Goal: Transaction & Acquisition: Book appointment/travel/reservation

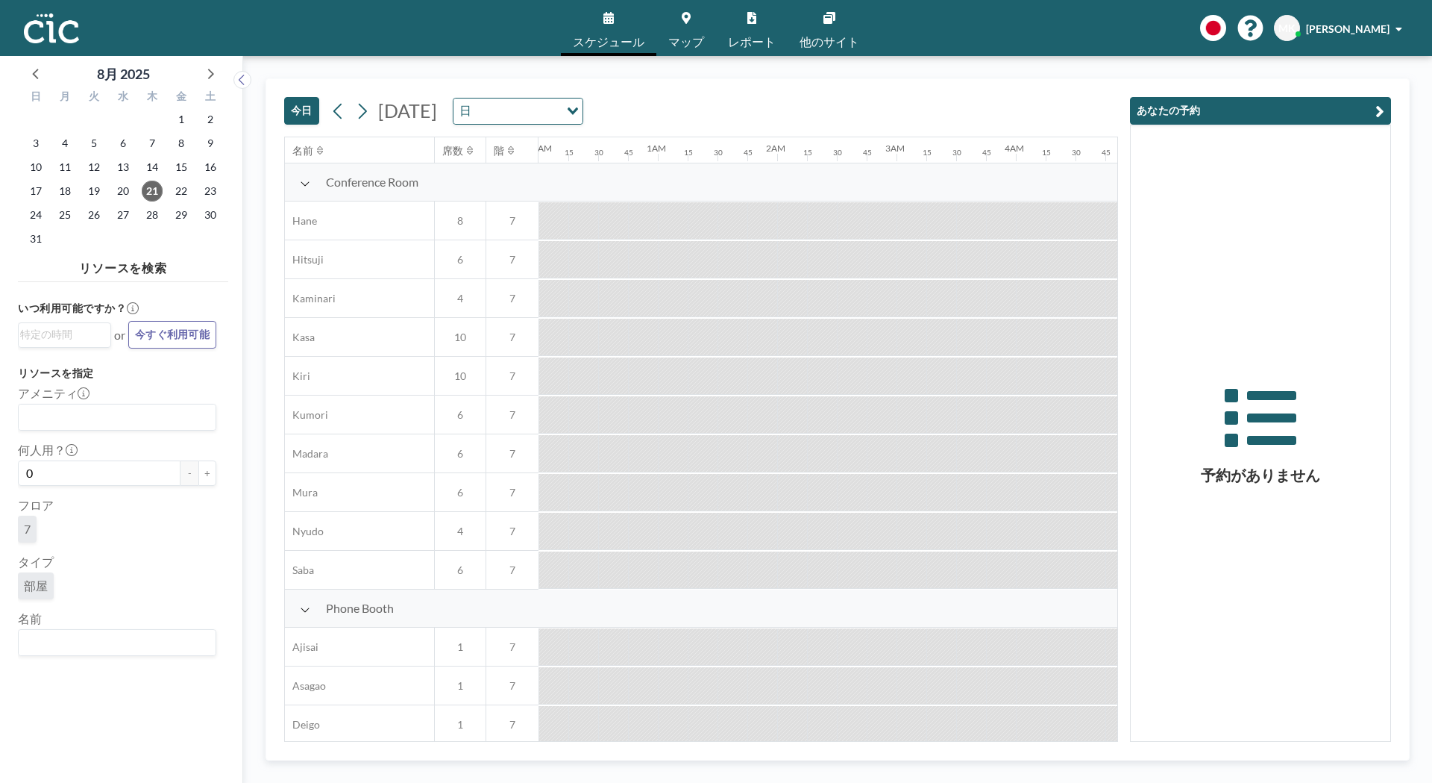
scroll to position [0, 1492]
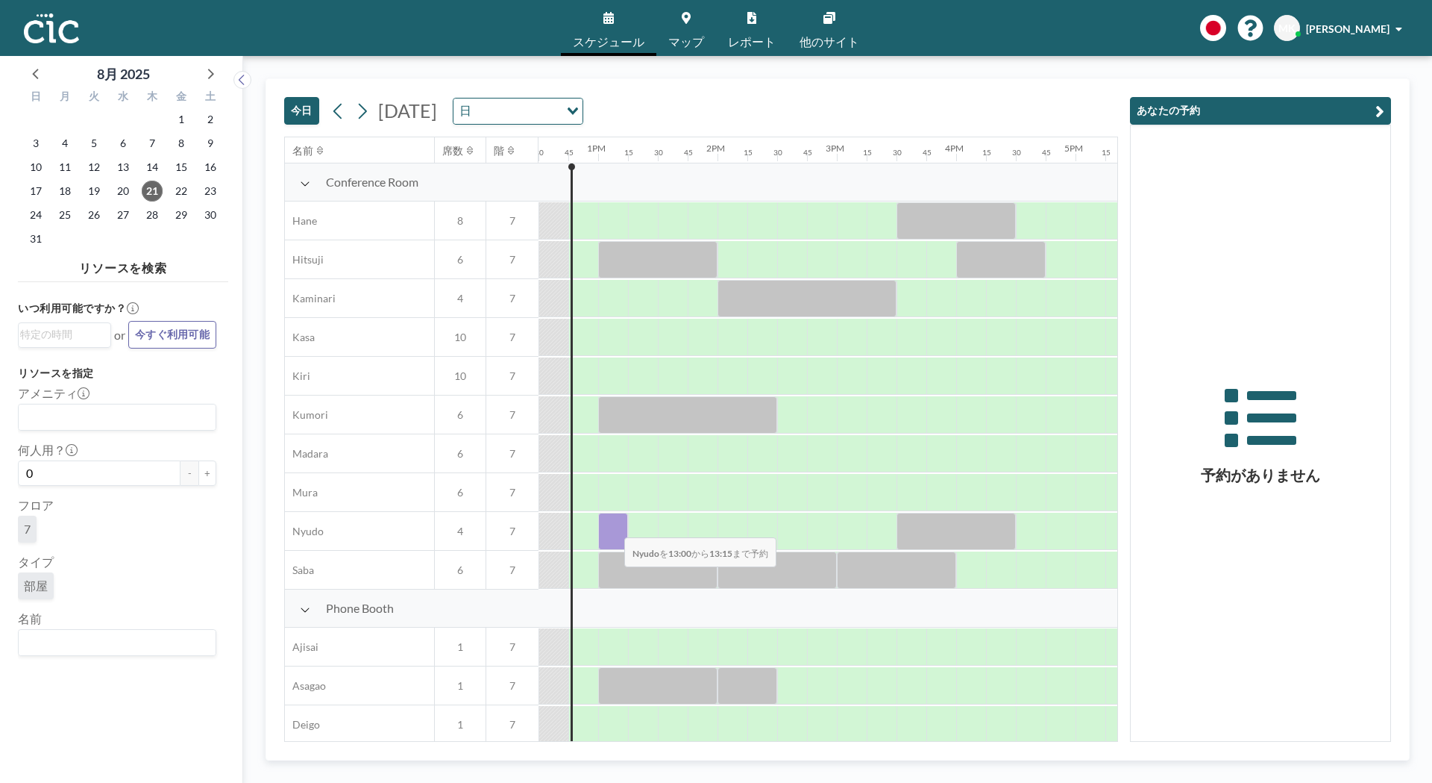
click at [612, 527] on div at bounding box center [613, 531] width 30 height 37
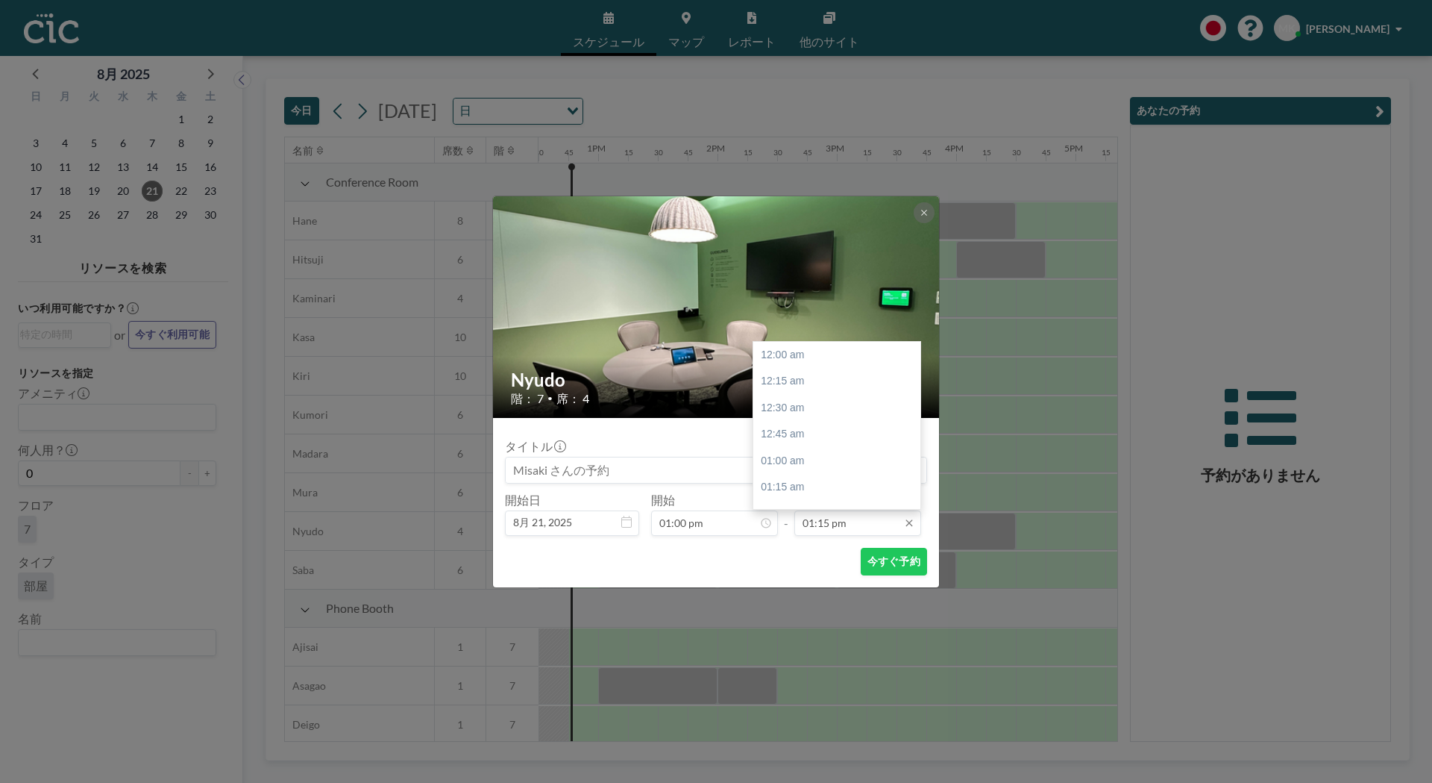
scroll to position [1407, 0]
click at [796, 477] on div "02:30 pm" at bounding box center [840, 487] width 175 height 27
click at [791, 409] on div "03:00 pm" at bounding box center [840, 408] width 175 height 27
type input "03:00 pm"
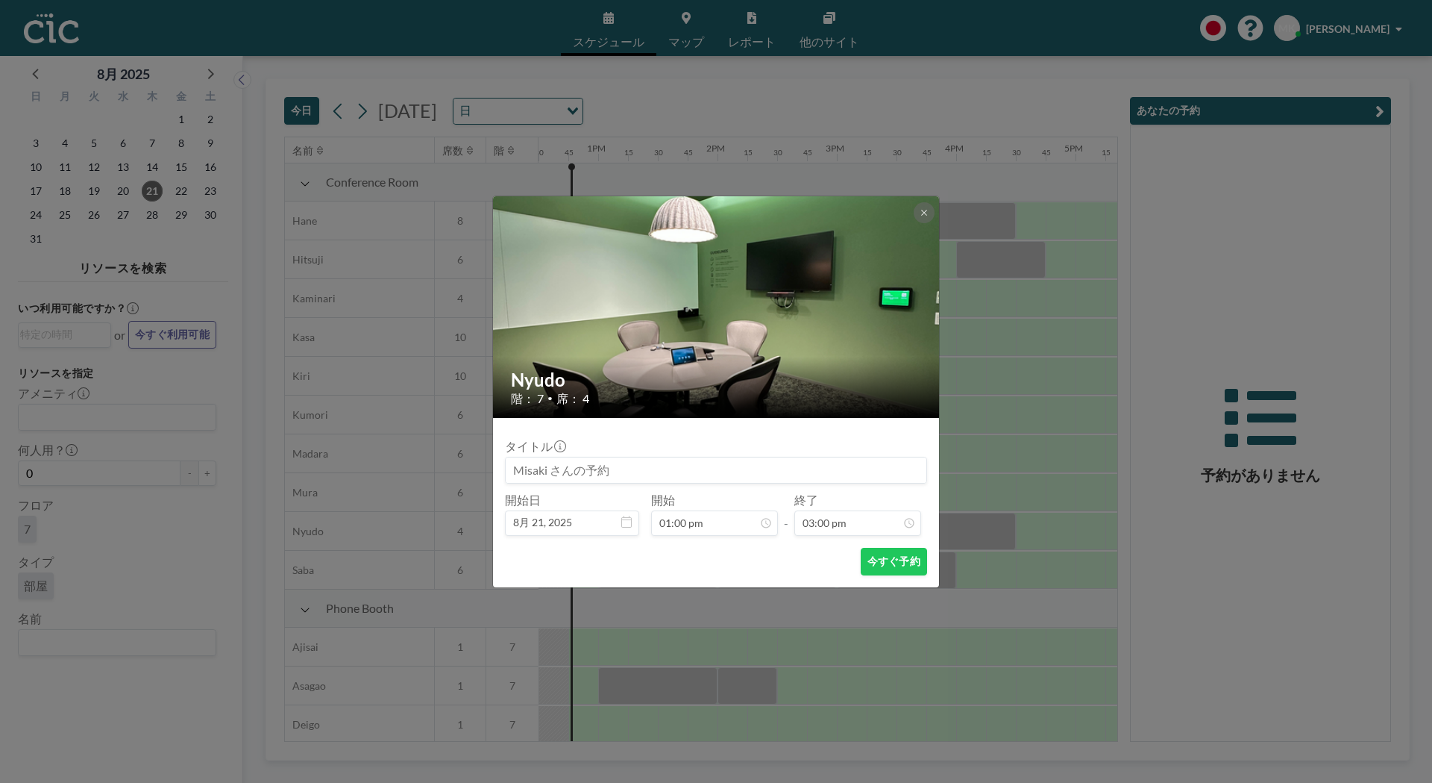
scroll to position [1594, 0]
click at [893, 573] on button "今すぐ予約" at bounding box center [894, 562] width 66 height 28
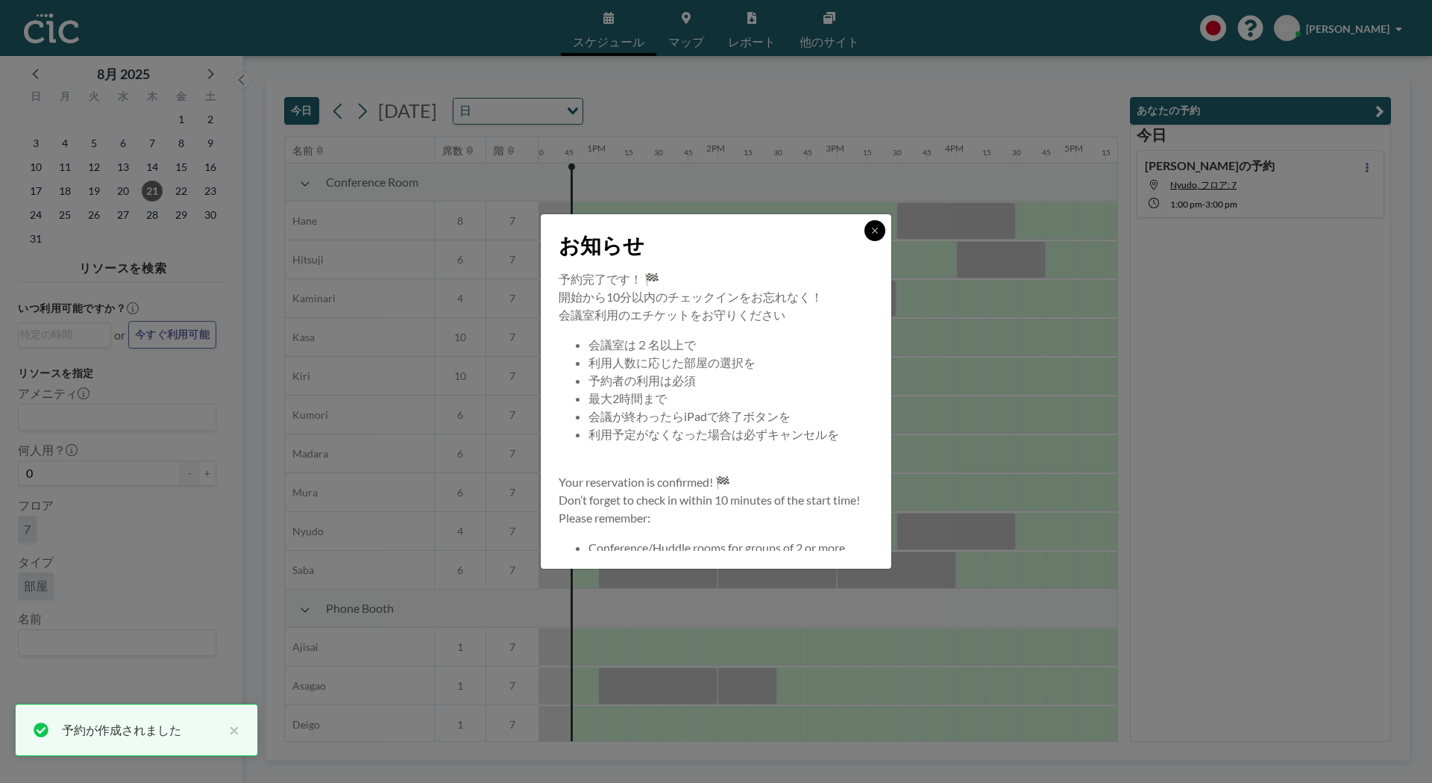
click at [877, 231] on icon at bounding box center [875, 230] width 9 height 9
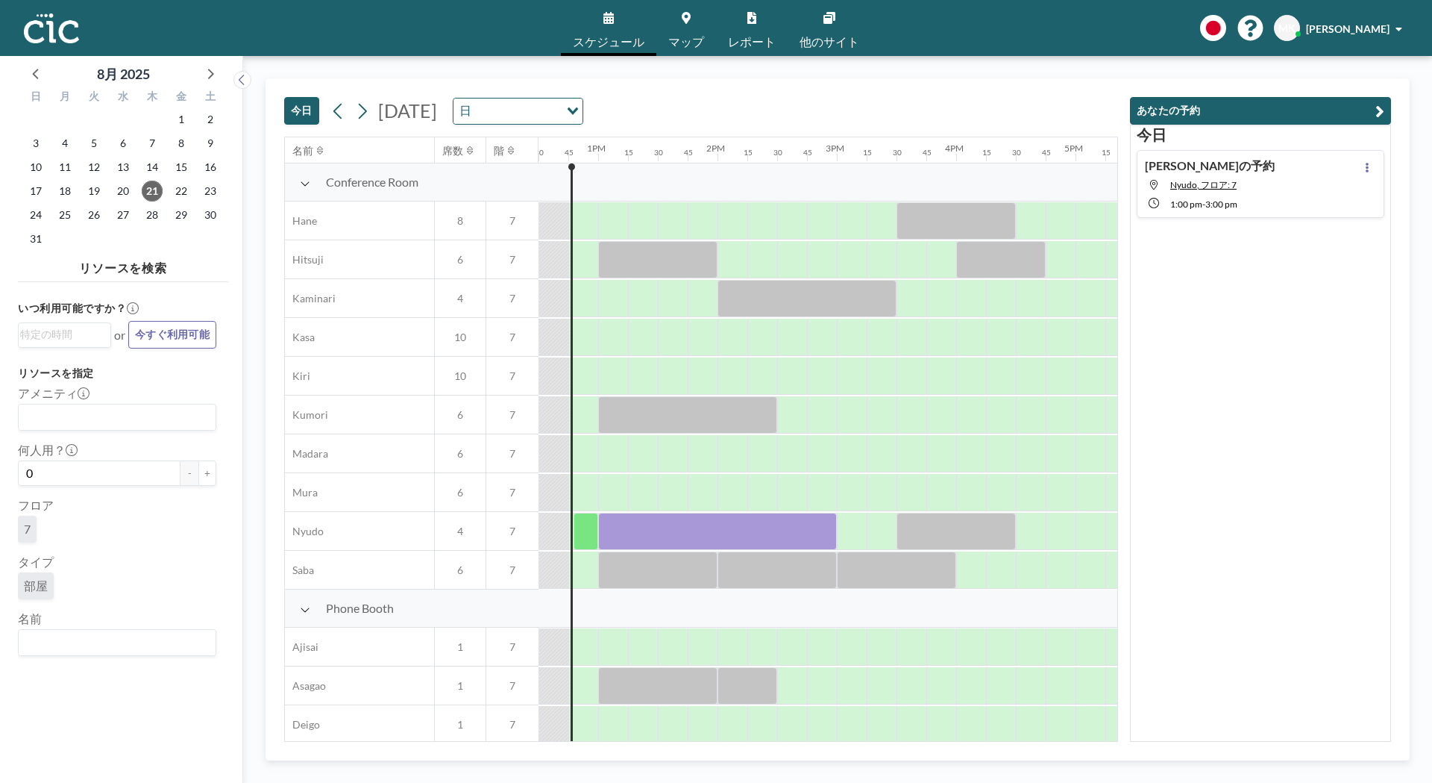
click at [690, 12] on icon at bounding box center [686, 18] width 9 height 12
